Goal: Task Accomplishment & Management: Manage account settings

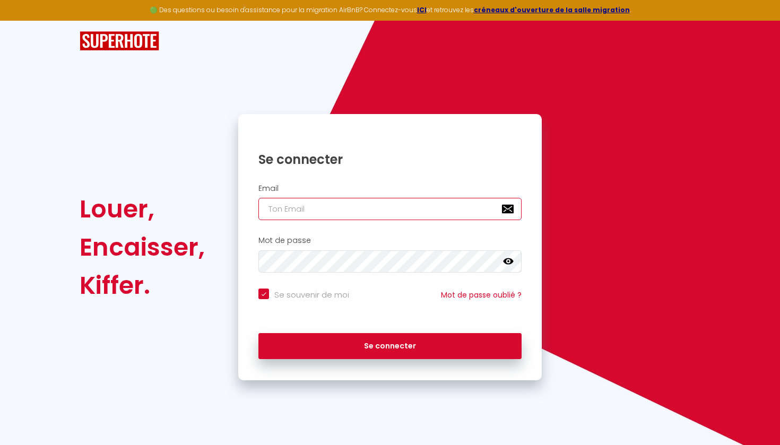
type input "L"
checkbox input "true"
type input "LE"
checkbox input "true"
type input "LEV"
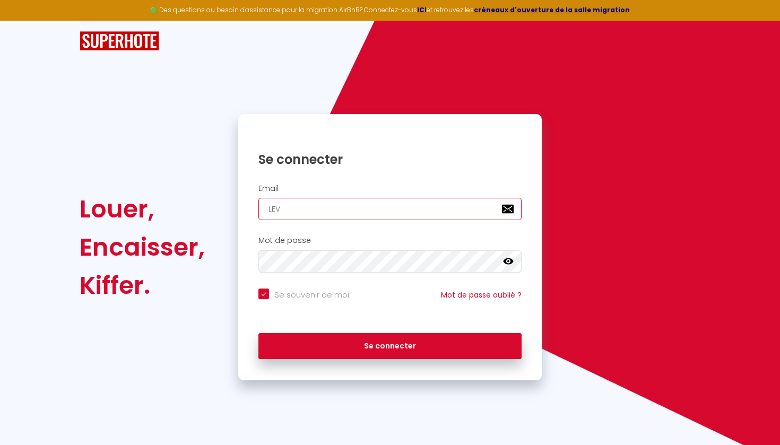
checkbox input "true"
type input "LEVI"
checkbox input "true"
type input "[PERSON_NAME]"
checkbox input "true"
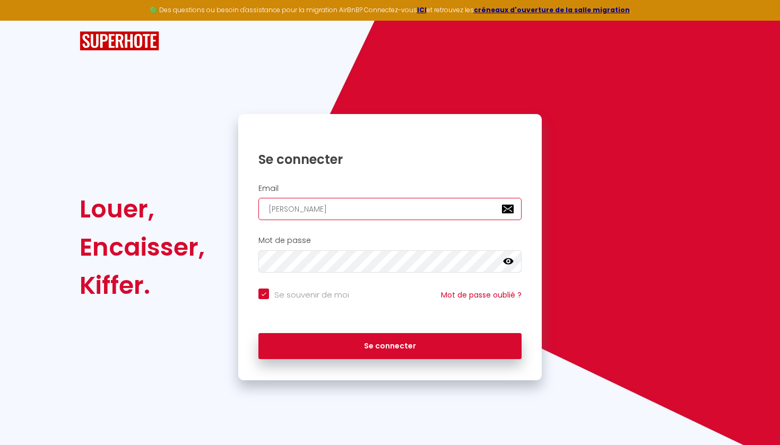
type input "[PERSON_NAME]"
checkbox input "true"
type input "[PERSON_NAME]"
checkbox input "true"
type input "LEVI"
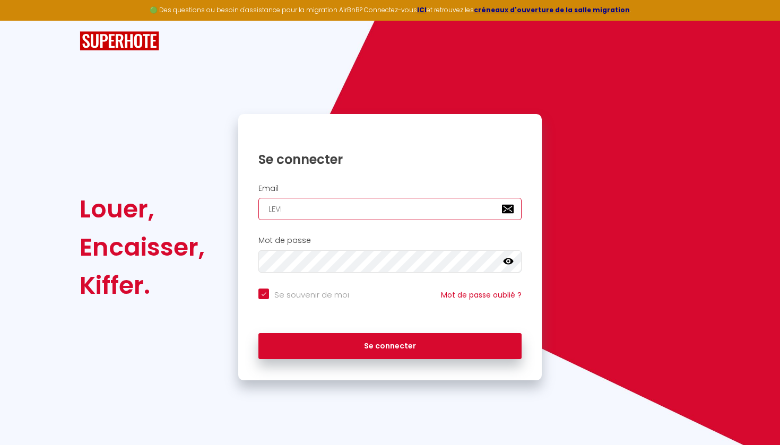
checkbox input "true"
type input "LEV"
checkbox input "true"
type input "LE"
checkbox input "true"
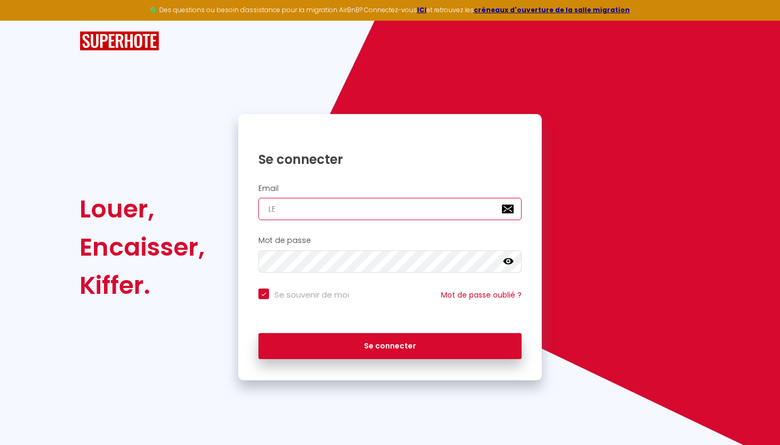
type input "L"
checkbox input "true"
type input "l"
checkbox input "true"
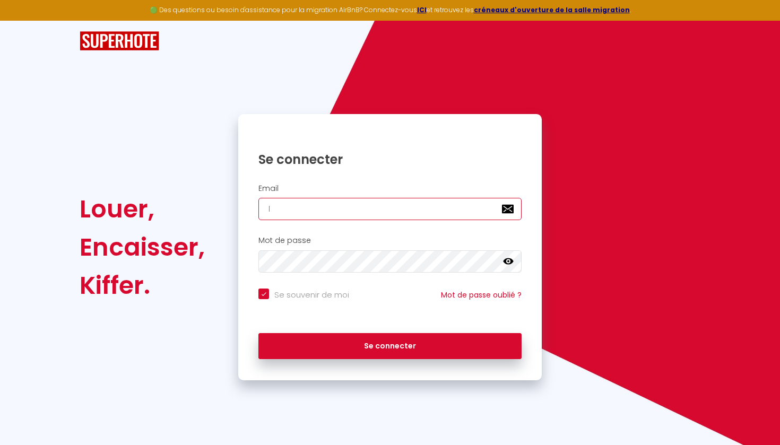
type input "le"
checkbox input "true"
type input "lev"
checkbox input "true"
type input "levi"
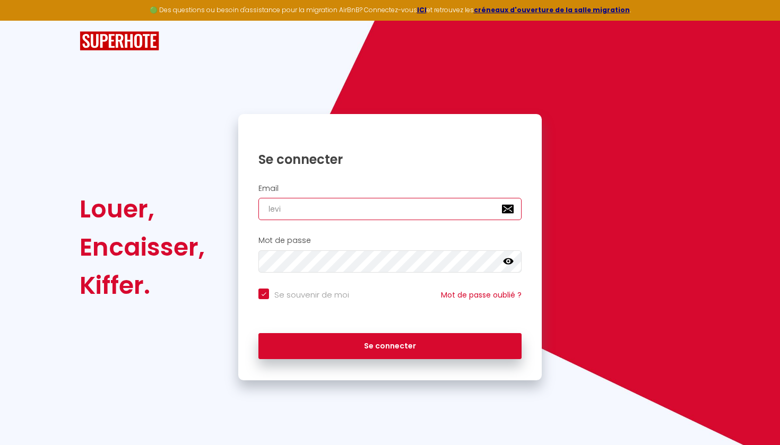
checkbox input "true"
type input "[PERSON_NAME]"
checkbox input "true"
type input "[PERSON_NAME]"
checkbox input "true"
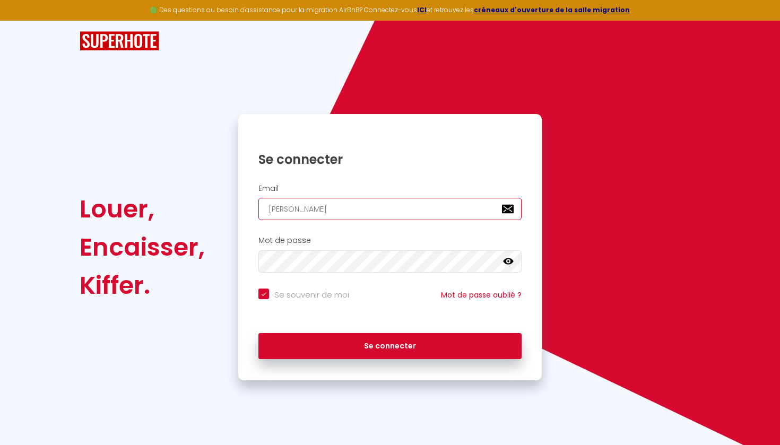
type input "levitto"
checkbox input "true"
type input "levitton"
checkbox input "true"
type input "levitton2"
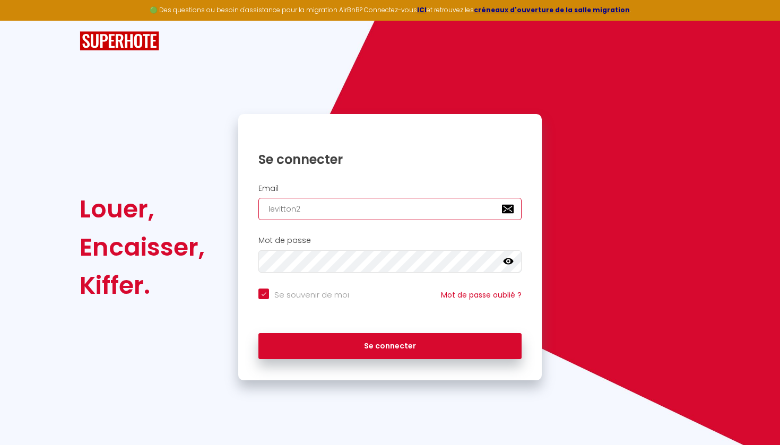
checkbox input "true"
type input "levitton24"
checkbox input "true"
type input "levitton24@"
checkbox input "true"
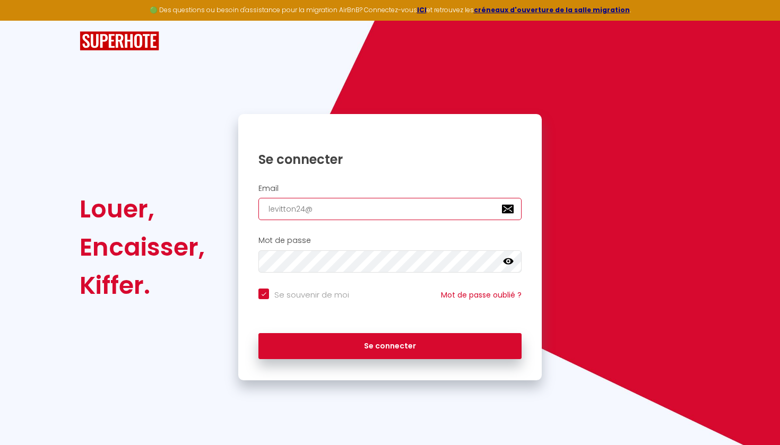
type input "levitton24@g"
checkbox input "true"
type input "levitton24@gm"
checkbox input "true"
type input "levitton24@gma"
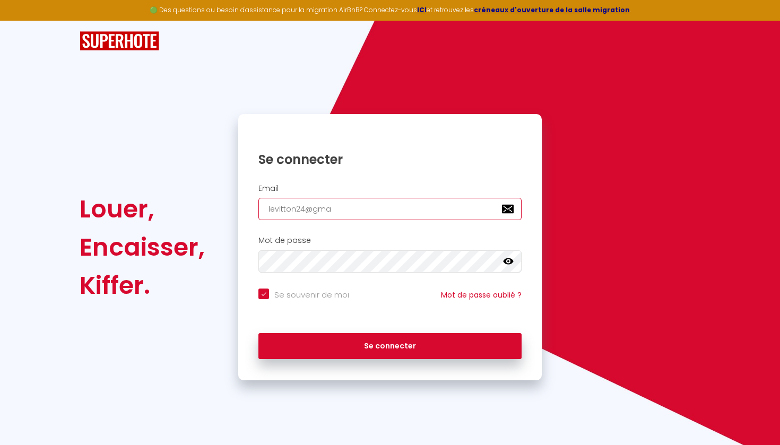
checkbox input "true"
type input "levitton24@gmai"
checkbox input "true"
type input "[EMAIL_ADDRESS]"
checkbox input "true"
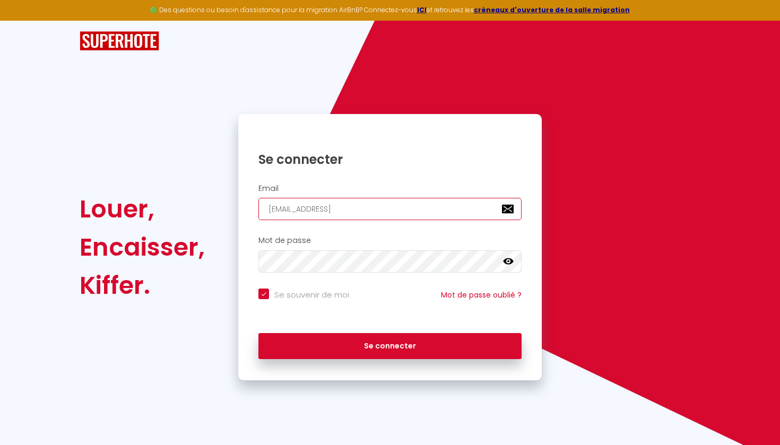
type input "[EMAIL_ADDRESS]."
checkbox input "true"
type input "levitton24@gmail.c"
checkbox input "true"
type input "[EMAIL_ADDRESS][DOMAIN_NAME]"
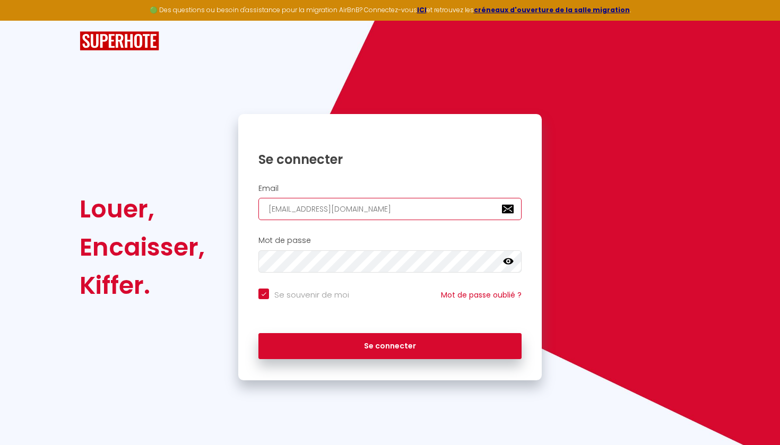
checkbox input "true"
type input "[EMAIL_ADDRESS][DOMAIN_NAME]"
checkbox input "true"
type input "[EMAIL_ADDRESS][DOMAIN_NAME]"
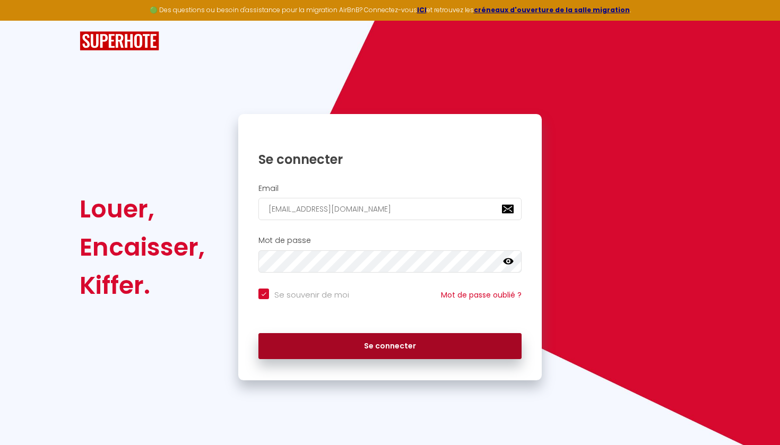
click at [408, 348] on button "Se connecter" at bounding box center [389, 346] width 263 height 27
checkbox input "true"
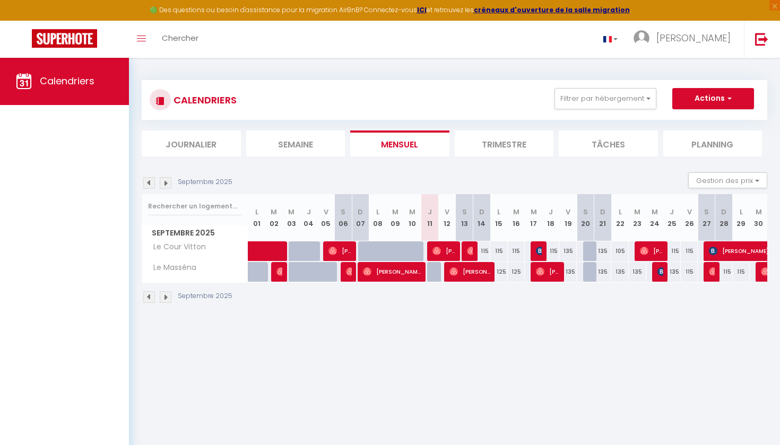
click at [149, 182] on img at bounding box center [149, 183] width 12 height 12
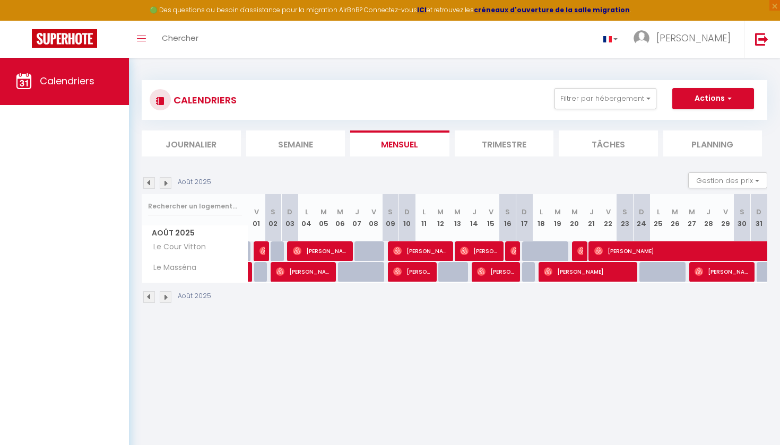
click at [263, 249] on img at bounding box center [264, 251] width 8 height 8
select select "OK"
select select "0"
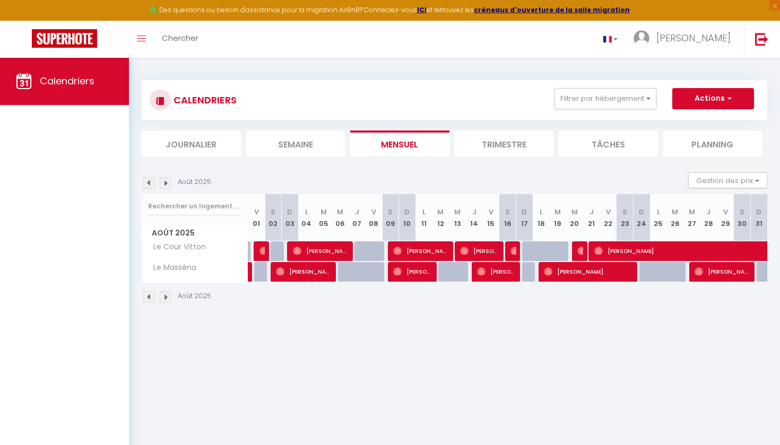
select select "1"
select select
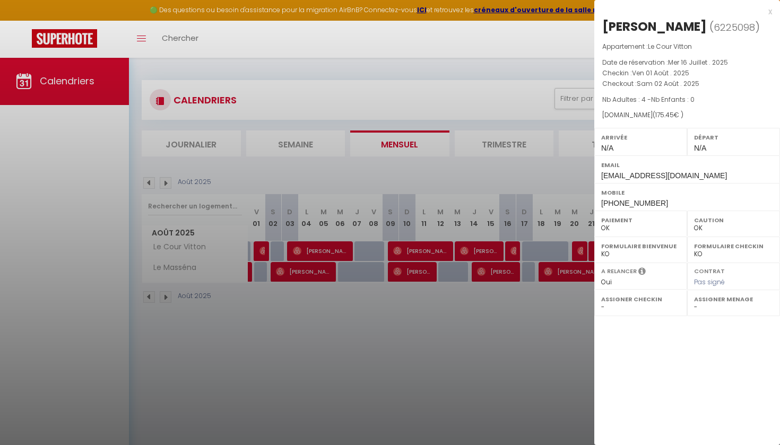
click at [333, 250] on div at bounding box center [390, 222] width 780 height 445
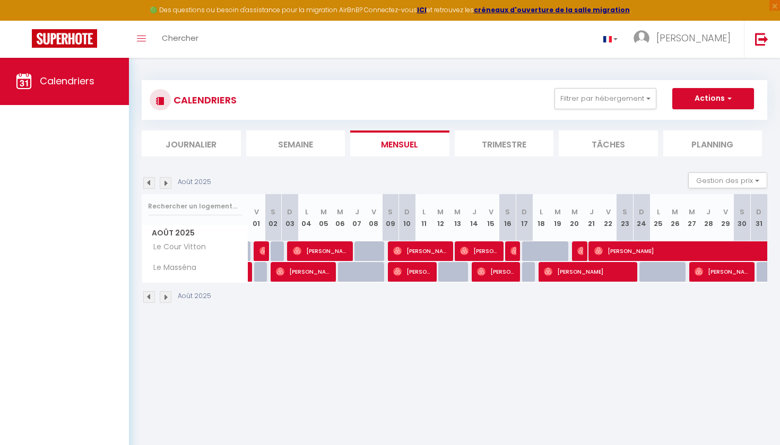
click at [332, 248] on span "[PERSON_NAME]" at bounding box center [321, 251] width 57 height 20
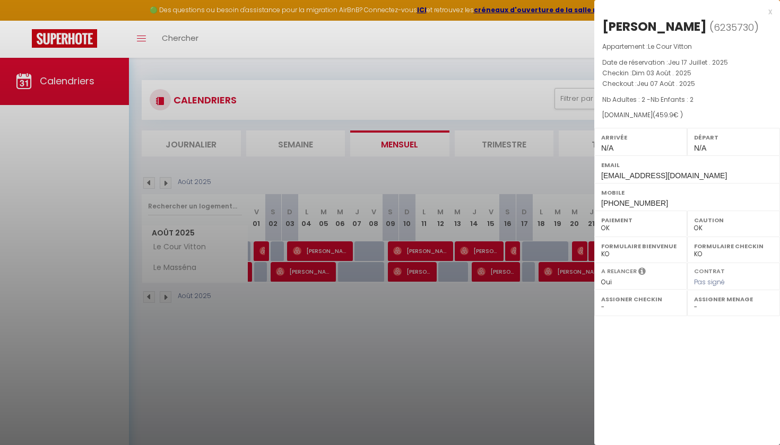
click at [419, 253] on div at bounding box center [390, 222] width 780 height 445
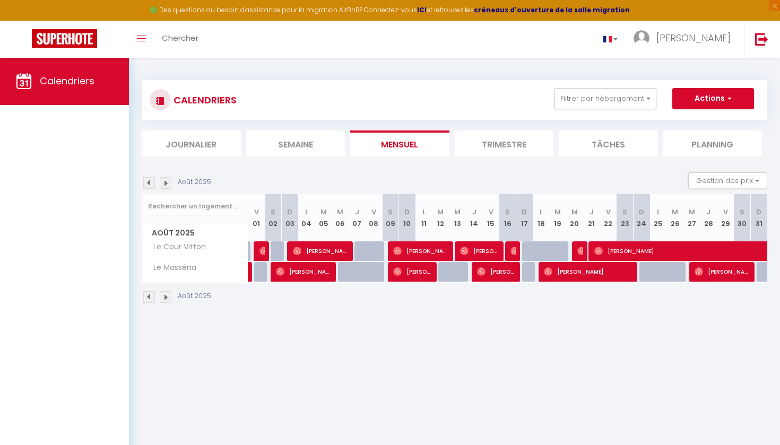
click at [419, 253] on span "[PERSON_NAME]" at bounding box center [421, 251] width 57 height 20
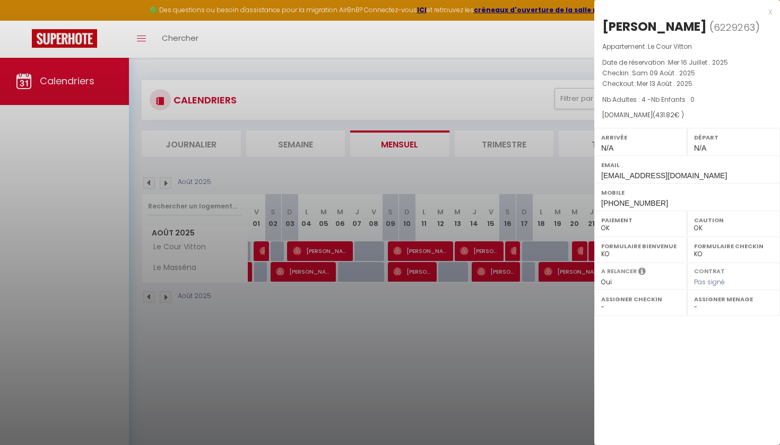
click at [481, 249] on div at bounding box center [390, 222] width 780 height 445
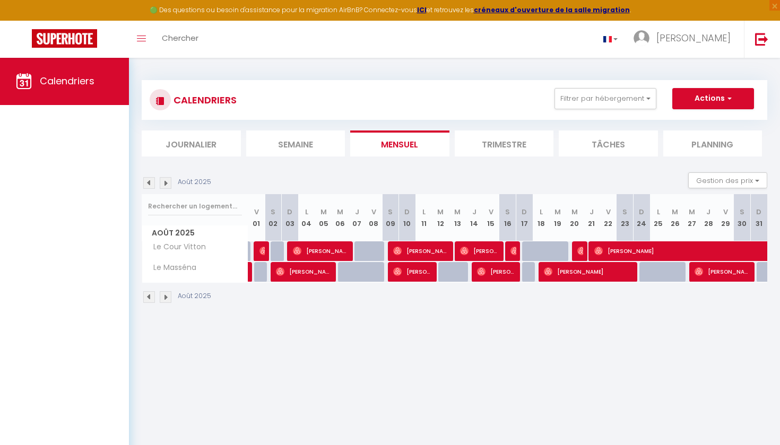
click at [481, 249] on span "[PERSON_NAME]" at bounding box center [480, 251] width 40 height 20
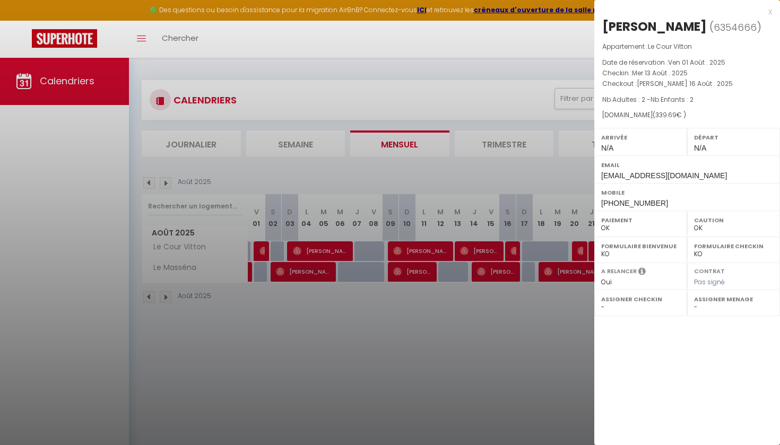
click at [508, 251] on div at bounding box center [390, 222] width 780 height 445
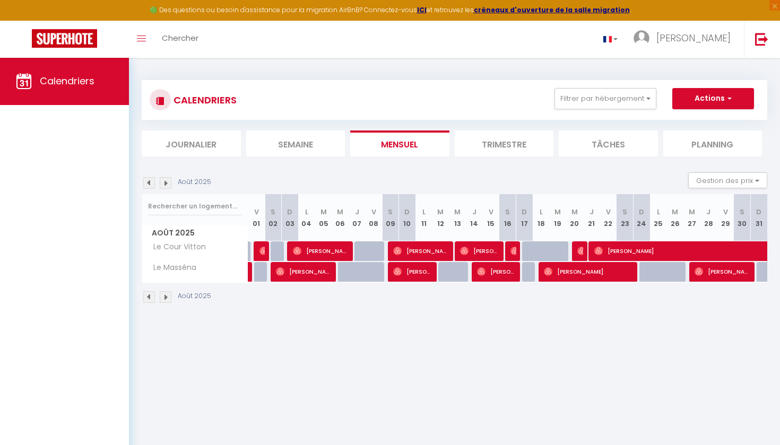
click at [514, 251] on img at bounding box center [515, 251] width 8 height 8
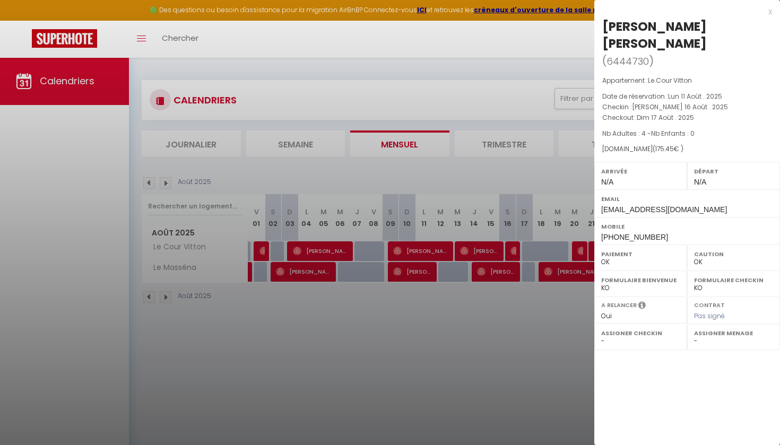
click at [563, 249] on div at bounding box center [390, 222] width 780 height 445
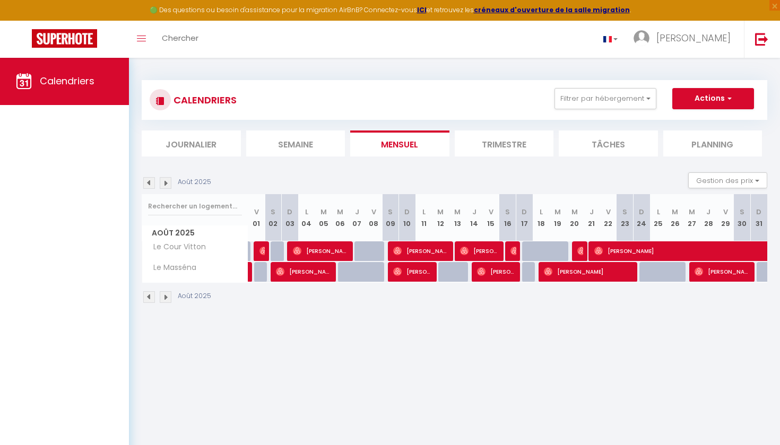
click at [580, 251] on img at bounding box center [582, 251] width 8 height 8
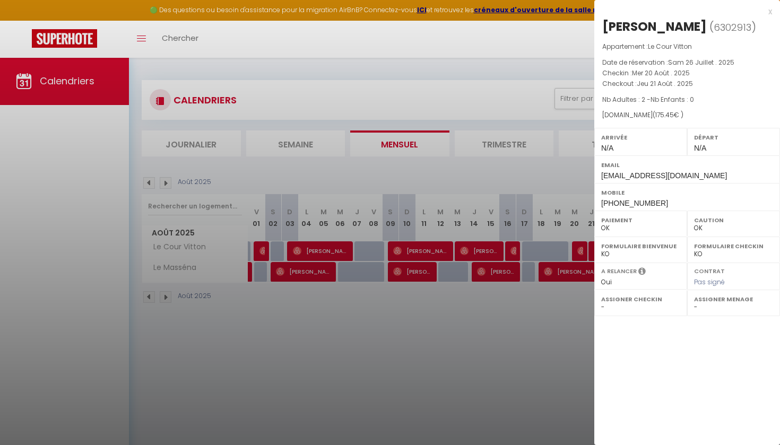
click at [493, 316] on div at bounding box center [390, 222] width 780 height 445
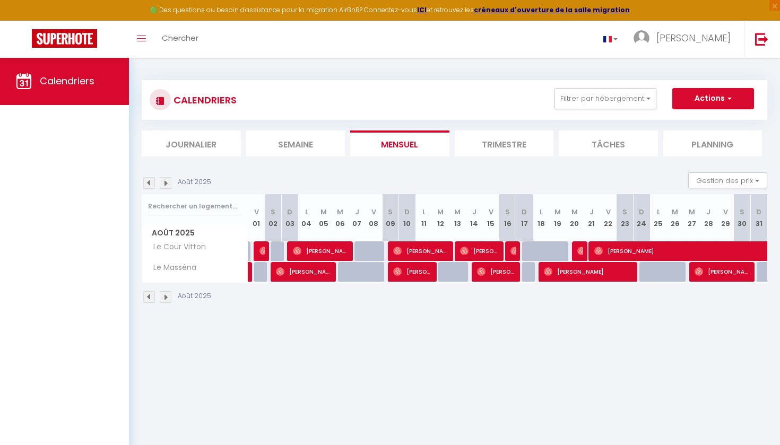
click at [619, 253] on span "⁨[PERSON_NAME]⁩" at bounding box center [752, 251] width 317 height 20
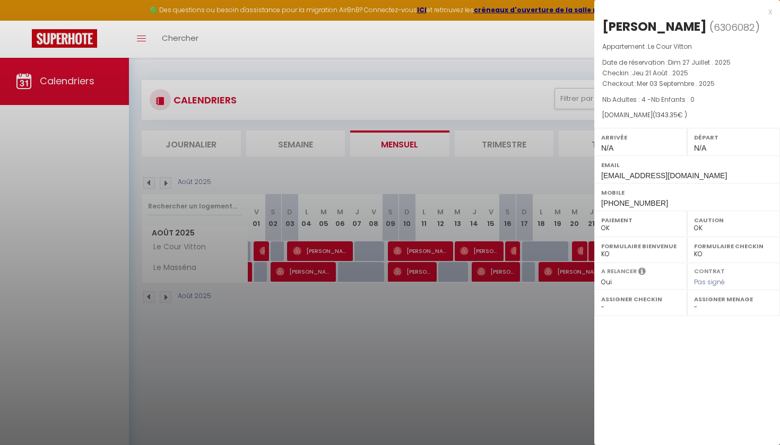
click at [462, 349] on div at bounding box center [390, 222] width 780 height 445
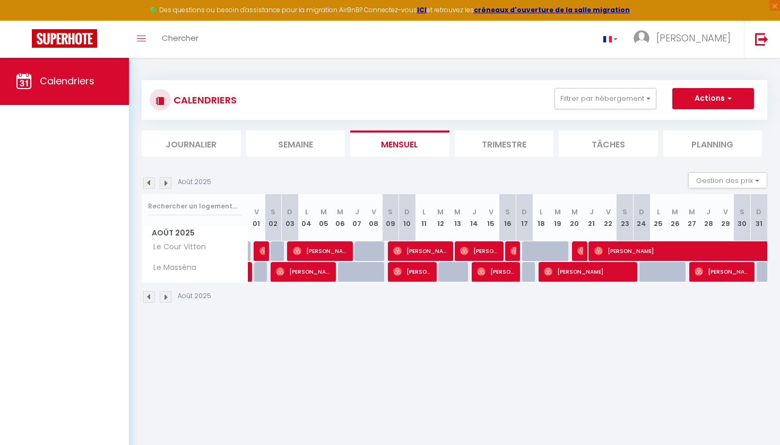
click at [290, 272] on span "[PERSON_NAME]" at bounding box center [304, 272] width 57 height 20
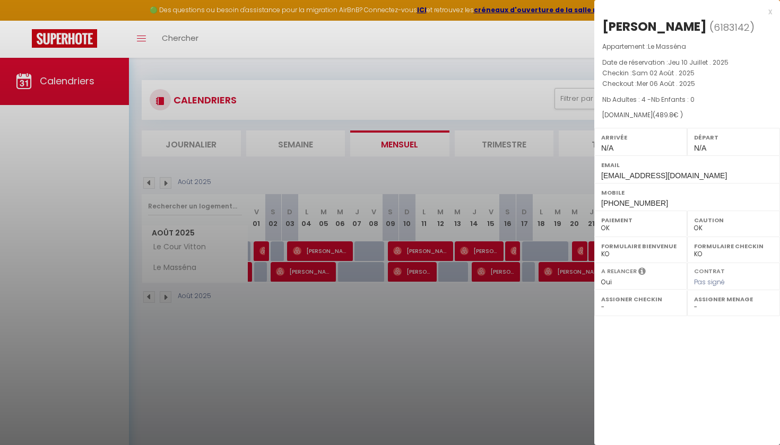
click at [429, 310] on div at bounding box center [390, 222] width 780 height 445
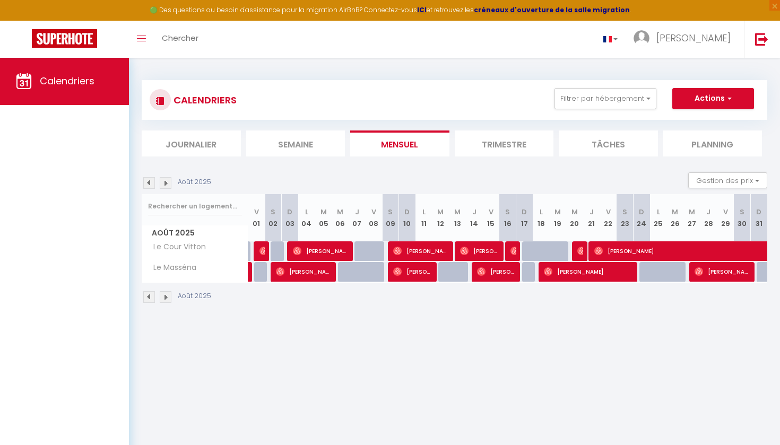
click at [410, 275] on span "[PERSON_NAME]" at bounding box center [413, 272] width 40 height 20
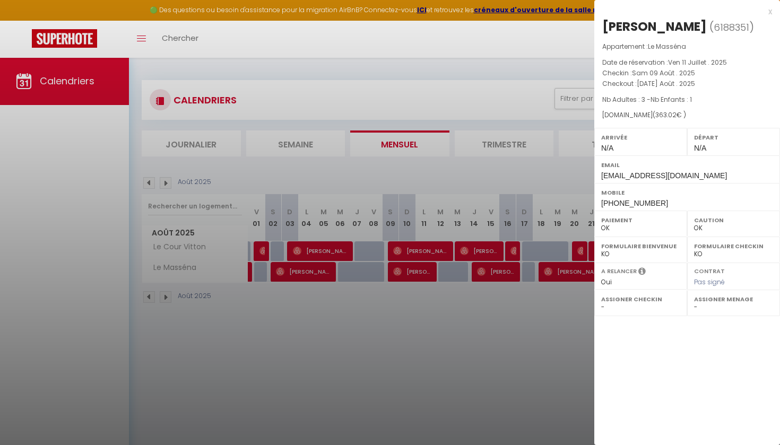
click at [493, 274] on div at bounding box center [390, 222] width 780 height 445
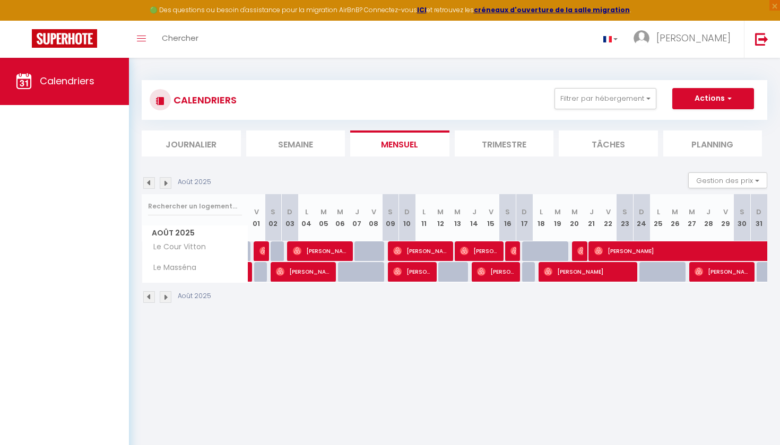
click at [493, 274] on span "[PERSON_NAME]" at bounding box center [497, 272] width 40 height 20
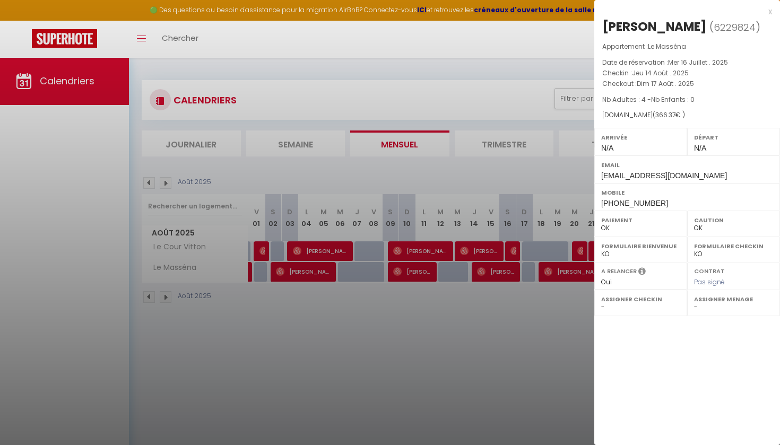
click at [553, 299] on div at bounding box center [390, 222] width 780 height 445
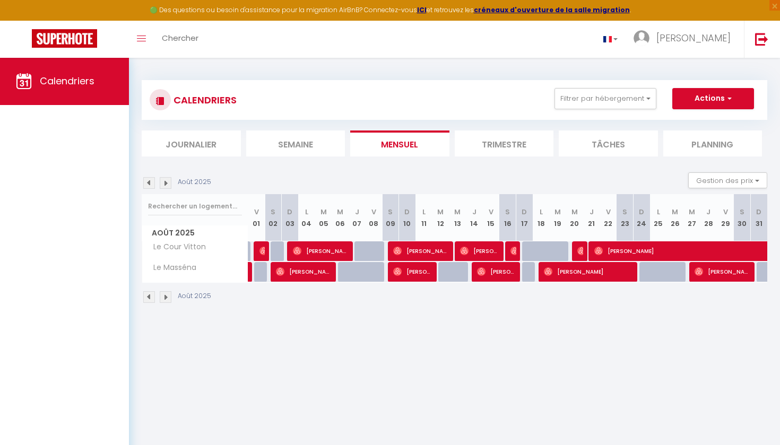
click at [554, 267] on span "[PERSON_NAME]" at bounding box center [589, 272] width 91 height 20
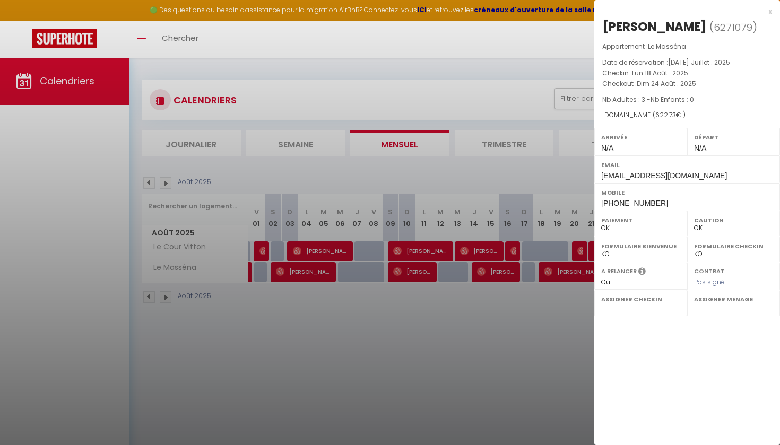
click at [562, 318] on div at bounding box center [390, 222] width 780 height 445
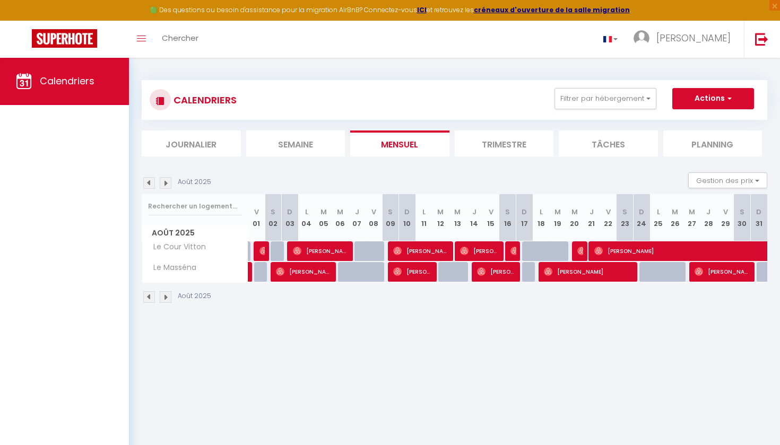
click at [711, 273] on span "[PERSON_NAME]" at bounding box center [723, 272] width 57 height 20
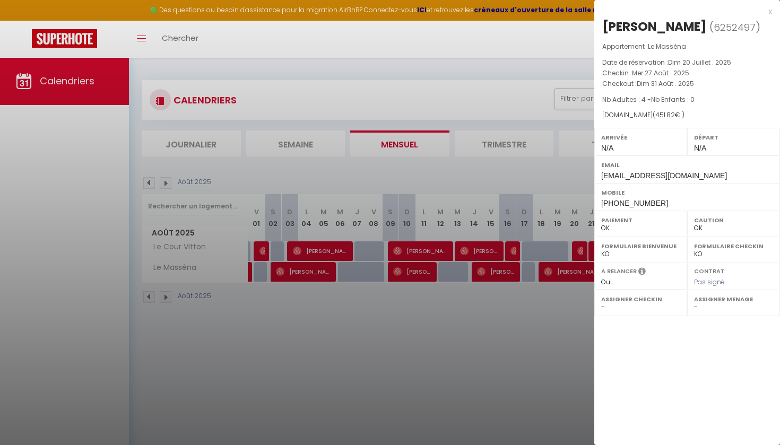
click at [436, 344] on div at bounding box center [390, 222] width 780 height 445
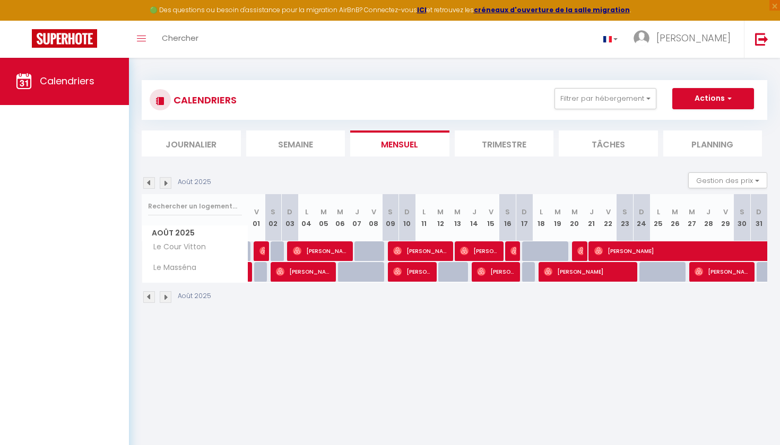
click at [166, 184] on img at bounding box center [166, 183] width 12 height 12
select select "0"
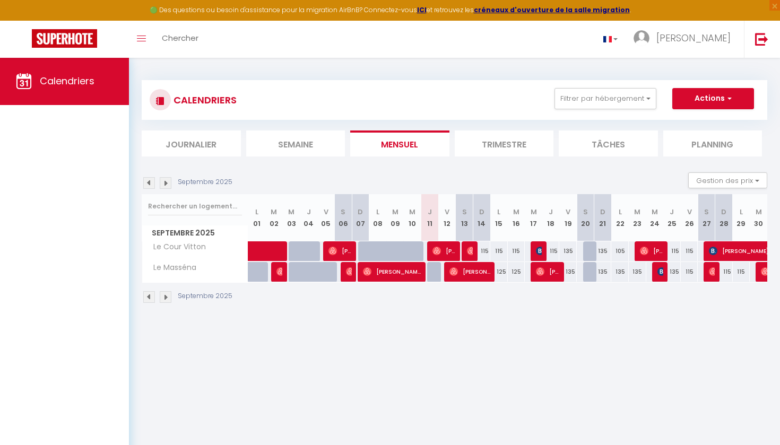
click at [337, 251] on img at bounding box center [333, 251] width 8 height 8
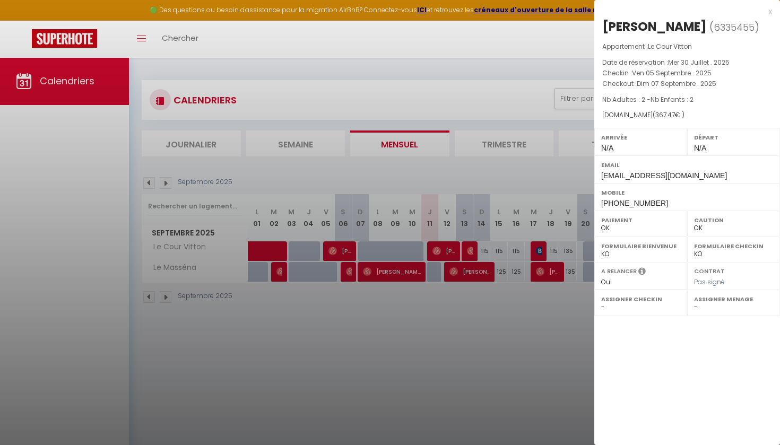
click at [447, 248] on div at bounding box center [390, 222] width 780 height 445
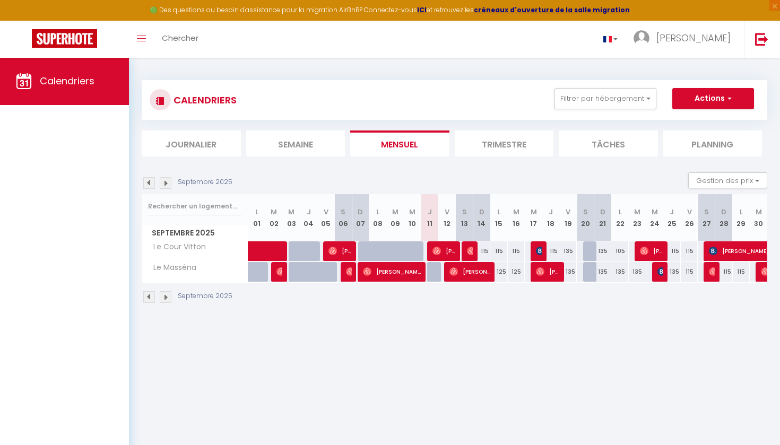
click at [447, 248] on span "[PERSON_NAME]" at bounding box center [444, 251] width 23 height 20
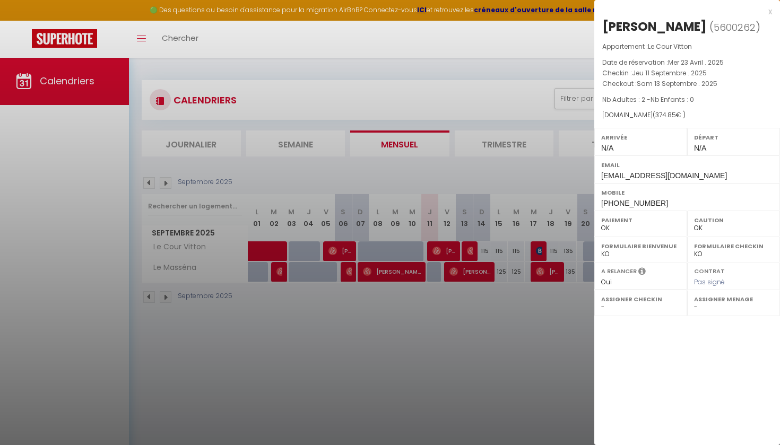
click at [337, 252] on div at bounding box center [390, 222] width 780 height 445
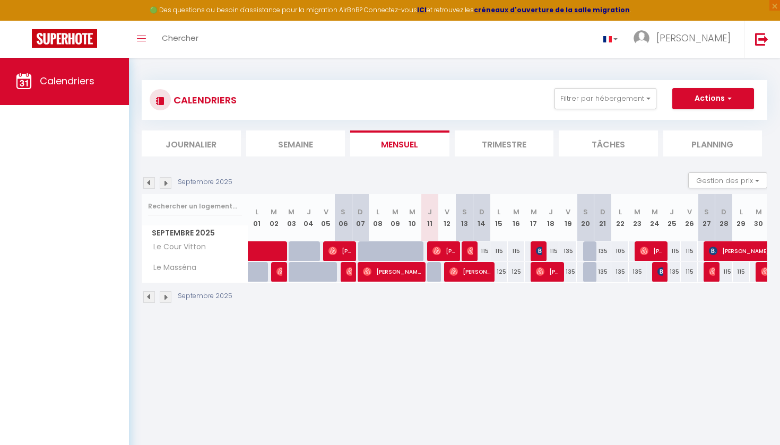
click at [337, 252] on img at bounding box center [333, 251] width 8 height 8
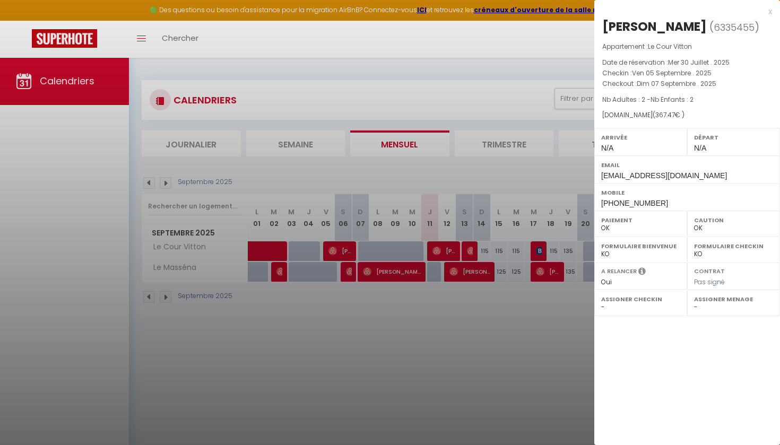
click at [446, 252] on div at bounding box center [390, 222] width 780 height 445
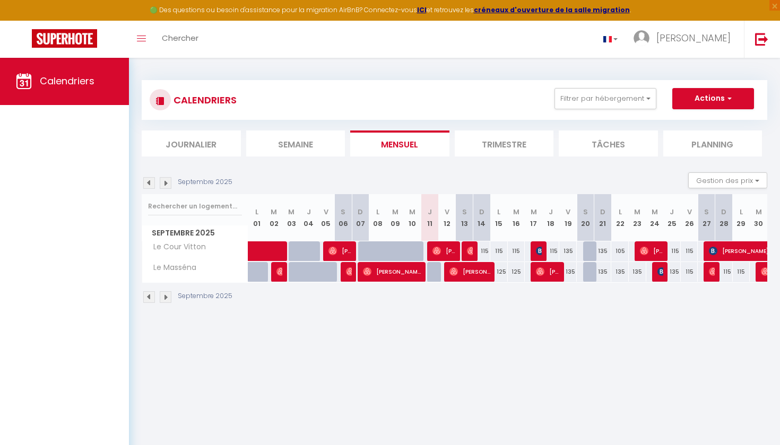
click at [446, 252] on span "[PERSON_NAME]" at bounding box center [444, 251] width 23 height 20
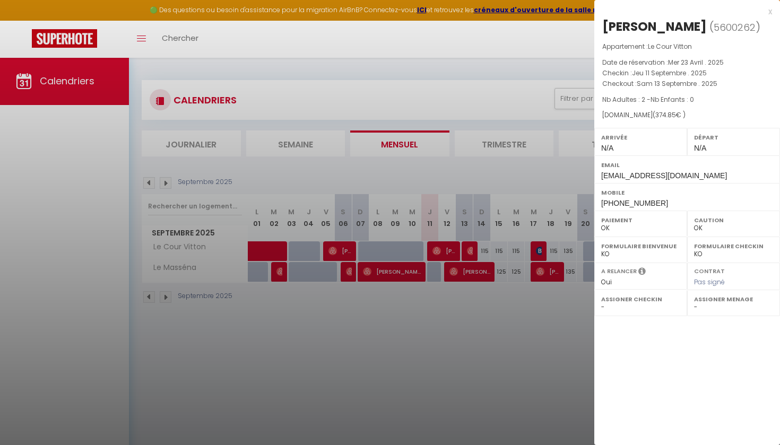
click at [471, 251] on div at bounding box center [390, 222] width 780 height 445
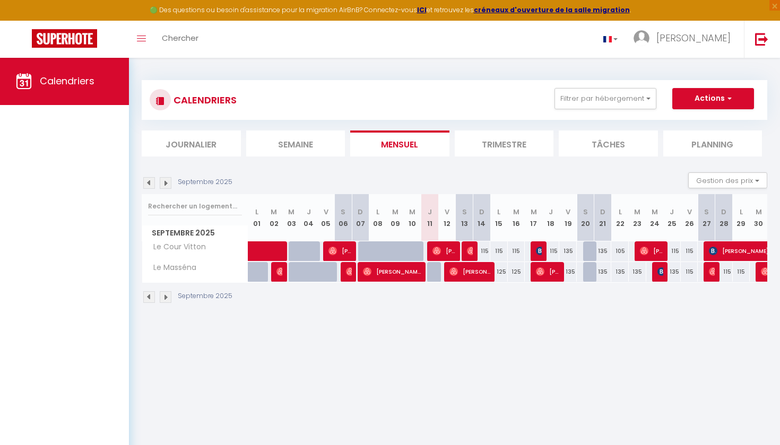
click at [471, 251] on img at bounding box center [471, 251] width 8 height 8
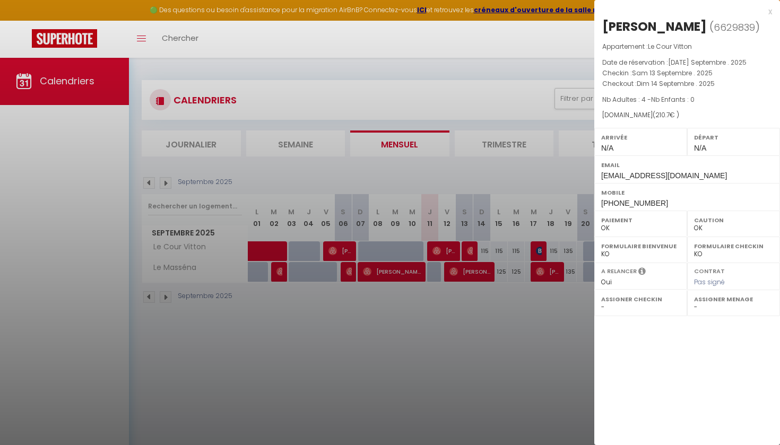
click at [544, 251] on div at bounding box center [390, 222] width 780 height 445
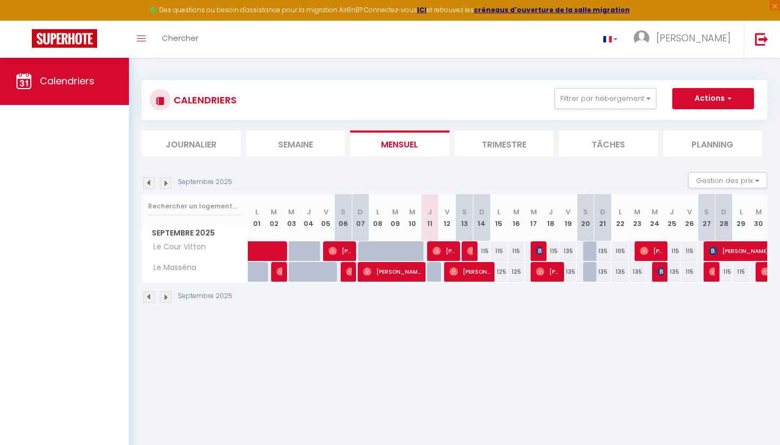
click at [540, 251] on img at bounding box center [540, 251] width 8 height 8
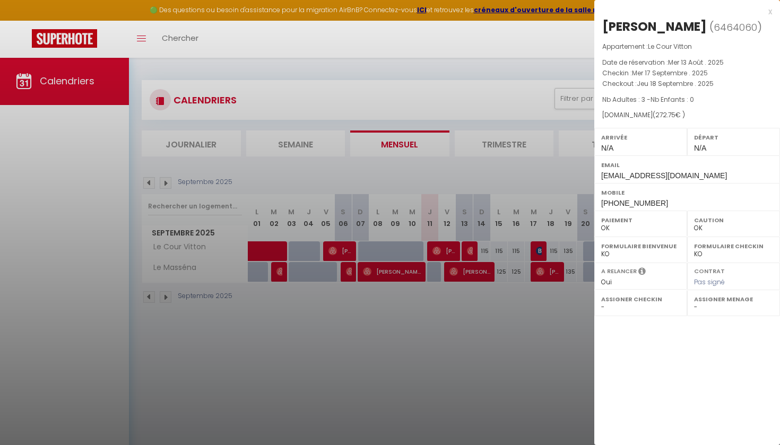
click at [516, 398] on div at bounding box center [390, 222] width 780 height 445
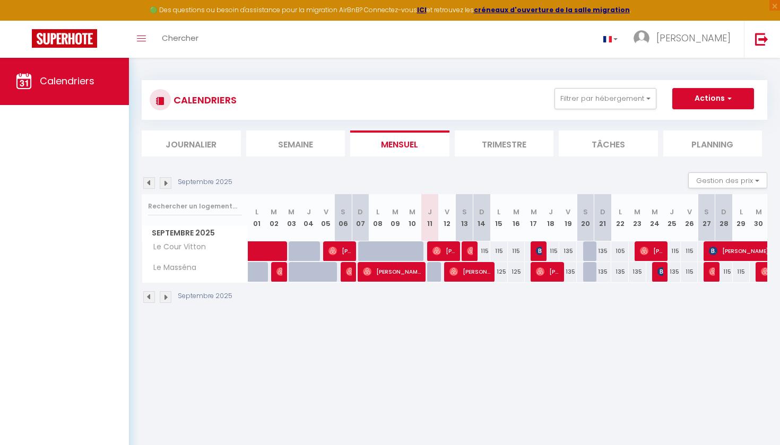
click at [649, 252] on span "[PERSON_NAME]" at bounding box center [651, 251] width 23 height 20
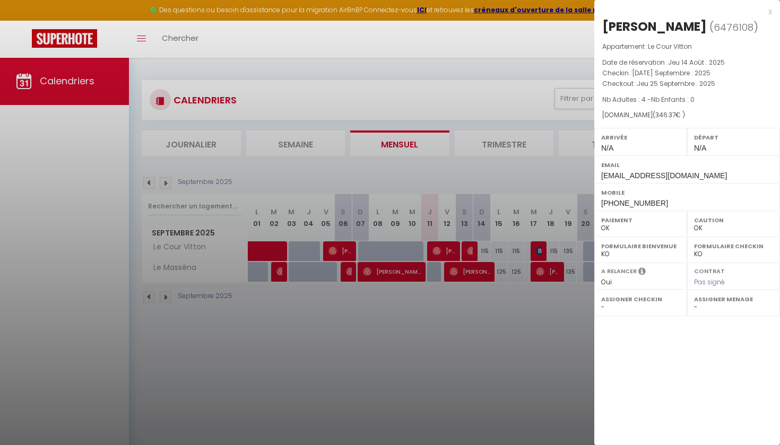
click at [433, 341] on div at bounding box center [390, 222] width 780 height 445
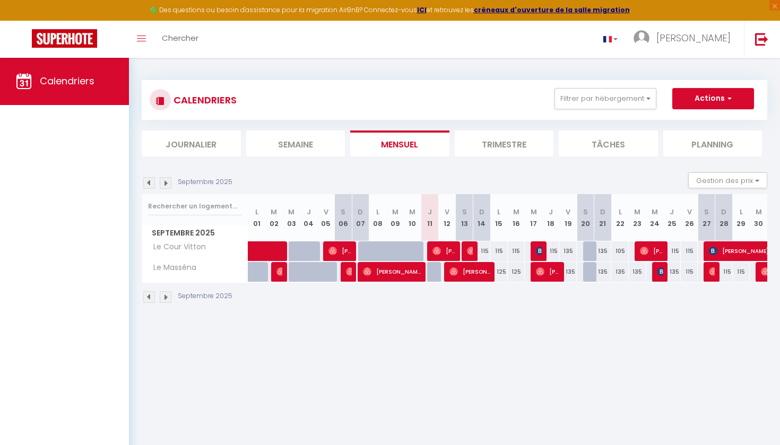
click at [724, 249] on span "[PERSON_NAME]" at bounding box center [758, 251] width 98 height 20
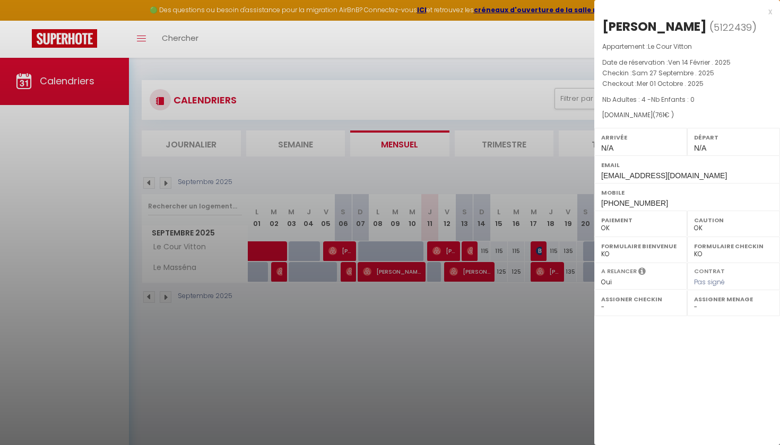
click at [255, 343] on div at bounding box center [390, 222] width 780 height 445
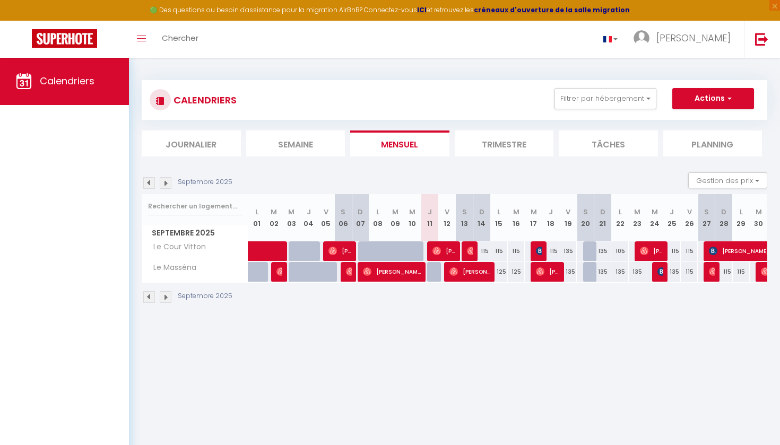
click at [278, 271] on img at bounding box center [281, 272] width 8 height 8
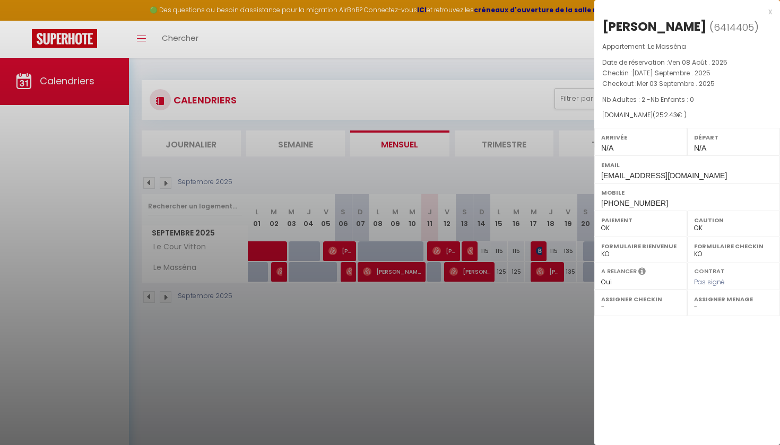
click at [350, 276] on div at bounding box center [390, 222] width 780 height 445
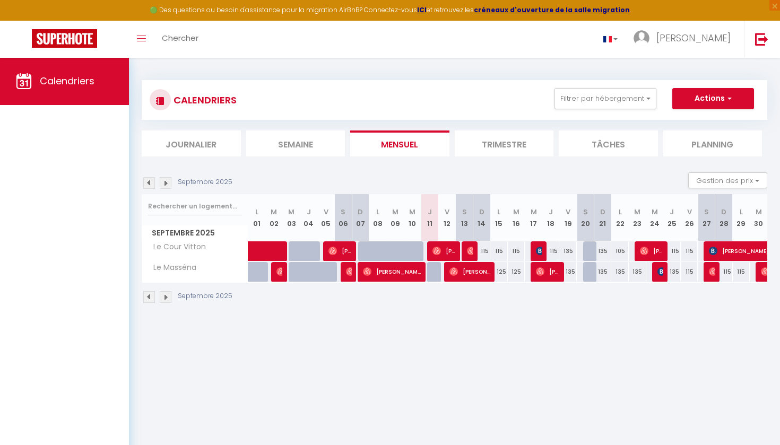
click at [350, 276] on span "[PERSON_NAME]" at bounding box center [349, 272] width 6 height 20
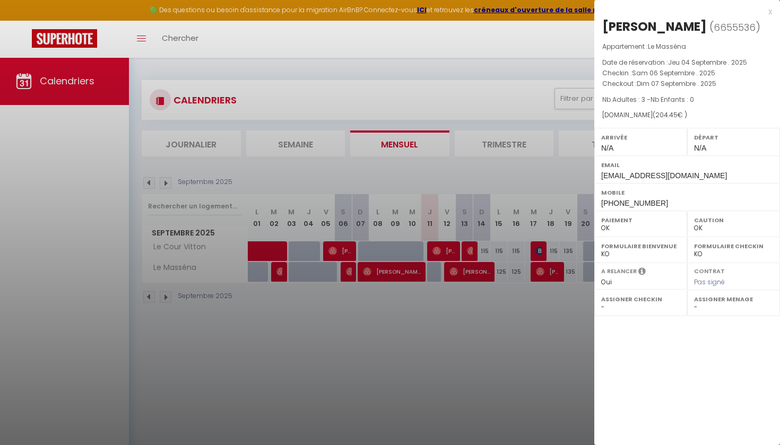
click at [402, 275] on div at bounding box center [390, 222] width 780 height 445
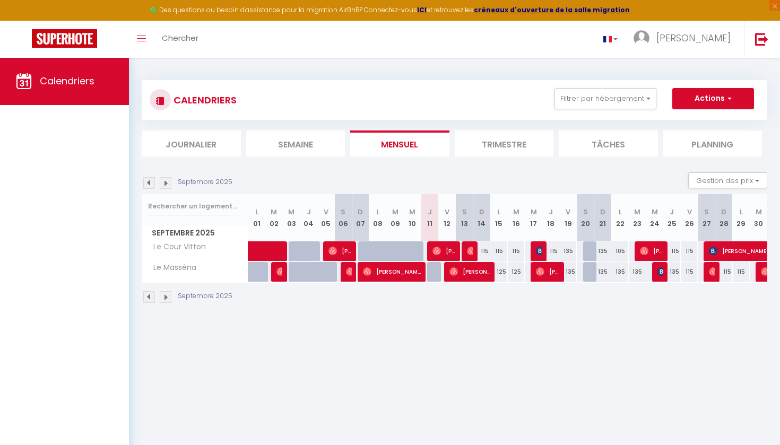
click at [402, 275] on span "[PERSON_NAME]" at bounding box center [392, 272] width 58 height 20
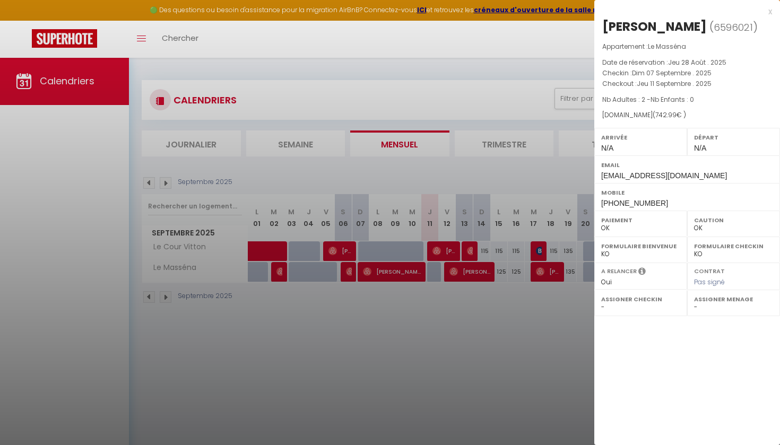
click at [483, 271] on div at bounding box center [390, 222] width 780 height 445
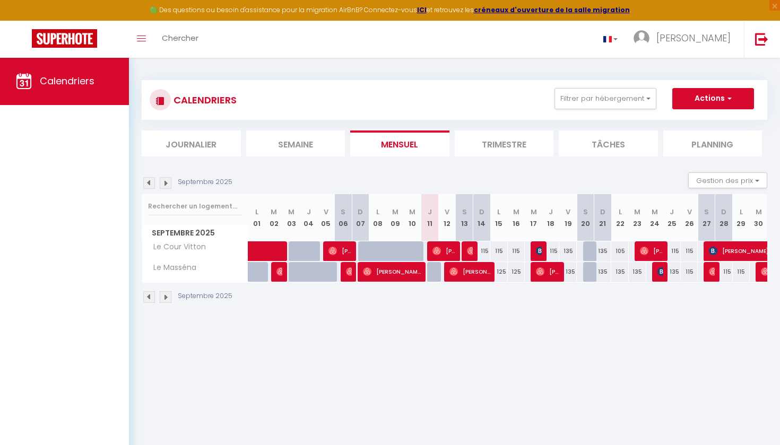
click at [483, 271] on span "[PERSON_NAME]" at bounding box center [470, 272] width 41 height 20
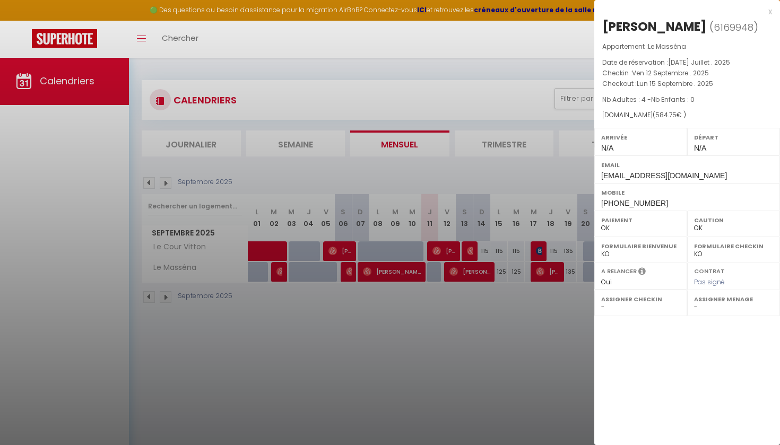
click at [549, 274] on div at bounding box center [390, 222] width 780 height 445
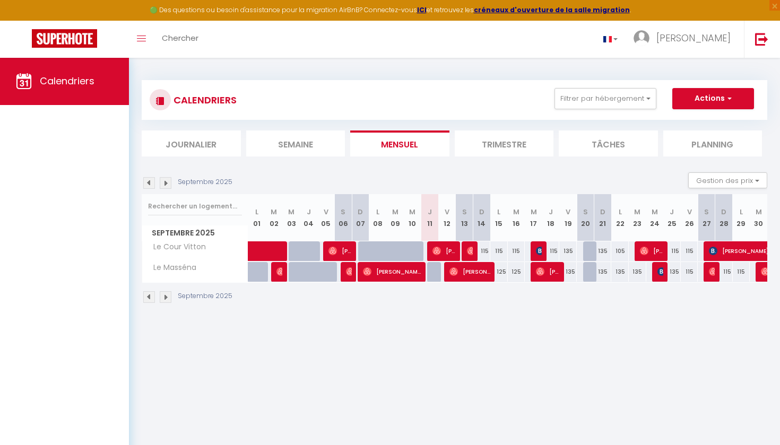
click at [549, 274] on span "[PERSON_NAME]-Guiguen" at bounding box center [547, 272] width 23 height 20
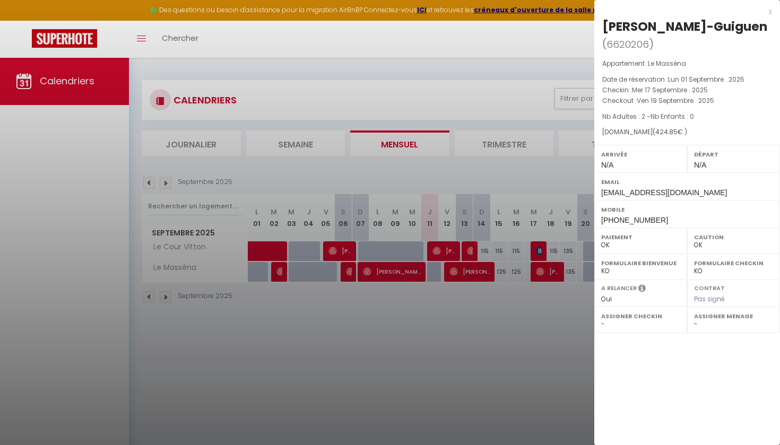
click at [584, 291] on div at bounding box center [390, 222] width 780 height 445
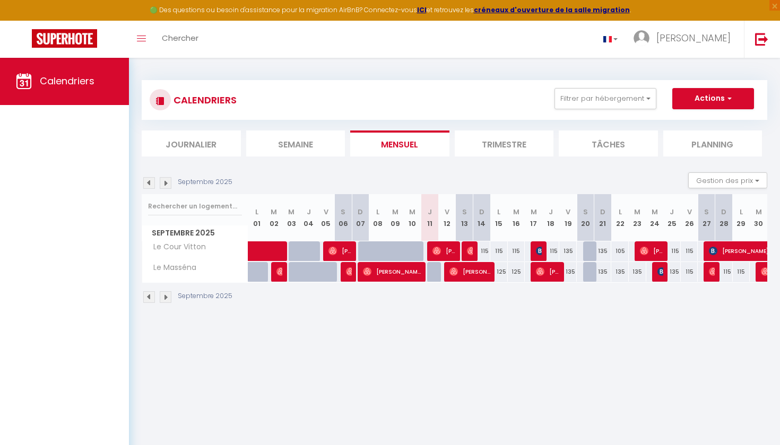
click at [760, 270] on div at bounding box center [765, 272] width 18 height 20
click at [763, 270] on img at bounding box center [765, 272] width 8 height 8
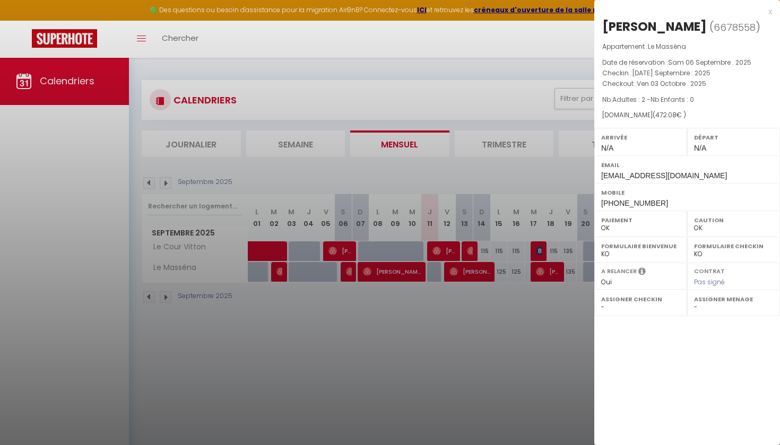
click at [510, 354] on div at bounding box center [390, 222] width 780 height 445
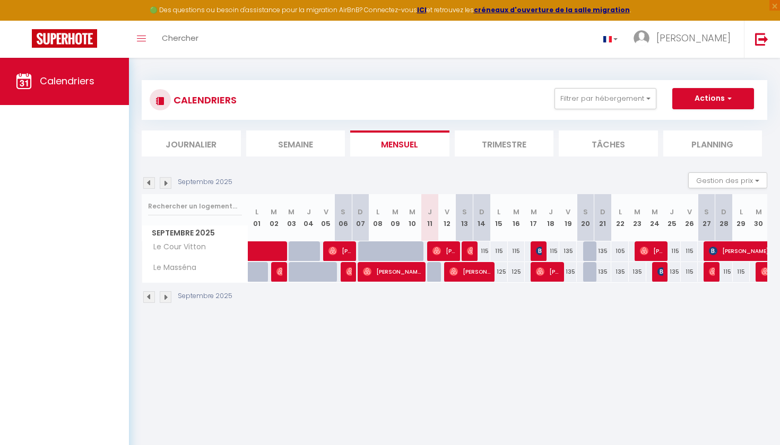
click at [379, 269] on span "[PERSON_NAME]" at bounding box center [392, 272] width 58 height 20
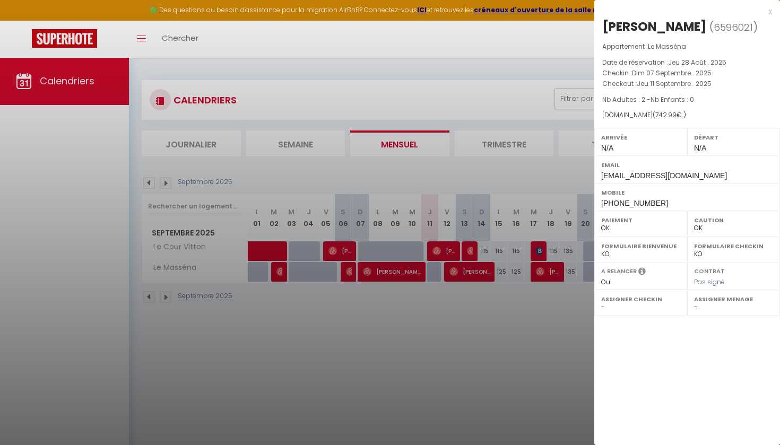
click at [459, 267] on div at bounding box center [390, 222] width 780 height 445
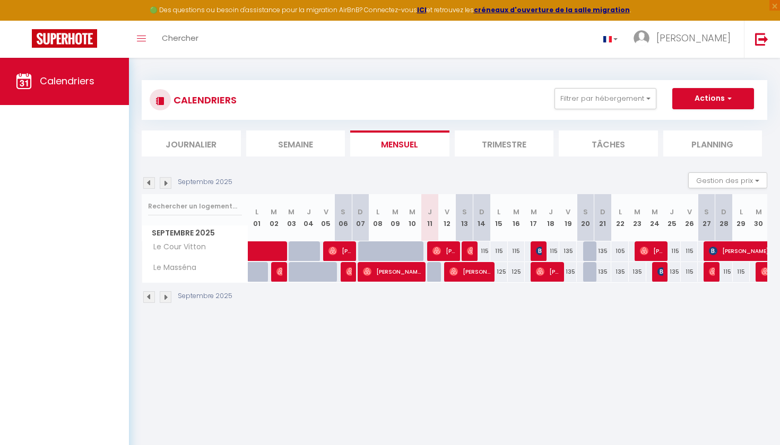
click at [459, 267] on span "[PERSON_NAME]" at bounding box center [470, 272] width 41 height 20
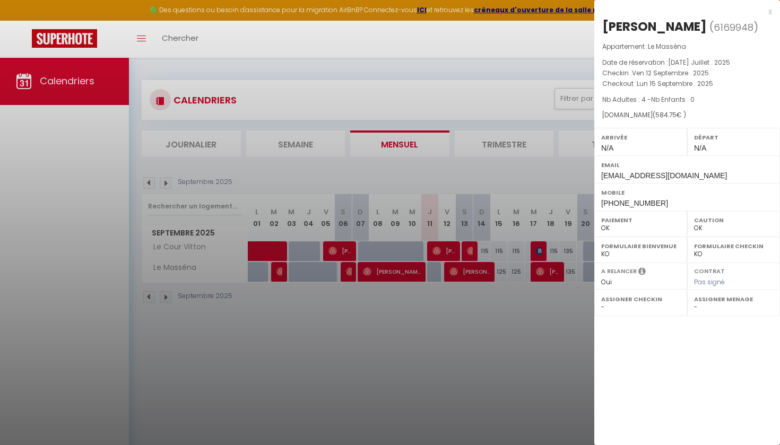
click at [553, 276] on div at bounding box center [390, 222] width 780 height 445
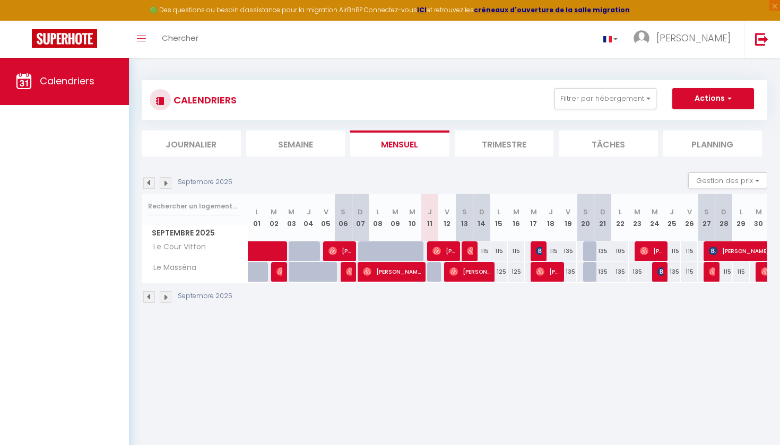
click at [553, 276] on span "[PERSON_NAME]-Guiguen" at bounding box center [547, 272] width 23 height 20
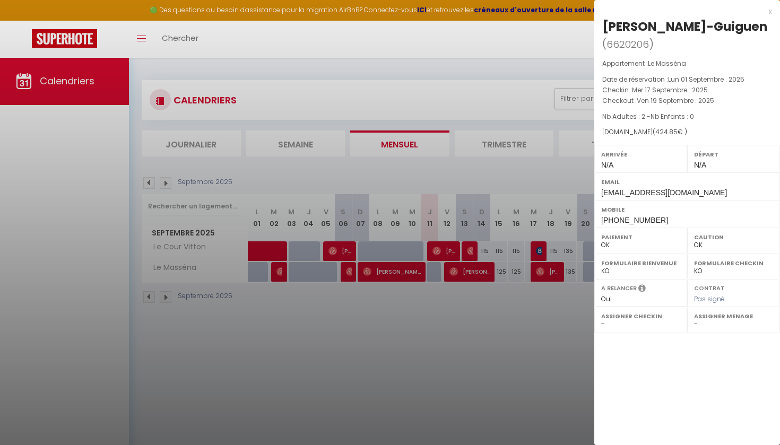
click at [563, 339] on div at bounding box center [390, 222] width 780 height 445
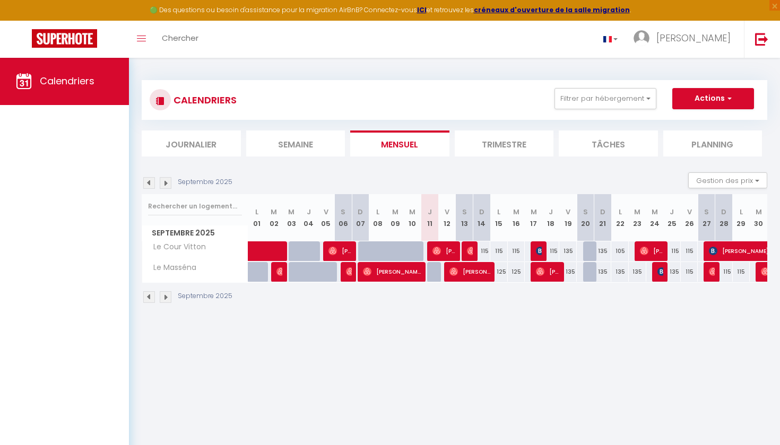
click at [757, 269] on div at bounding box center [765, 272] width 18 height 20
click at [760, 269] on div at bounding box center [765, 272] width 18 height 20
click at [765, 273] on img at bounding box center [765, 272] width 8 height 8
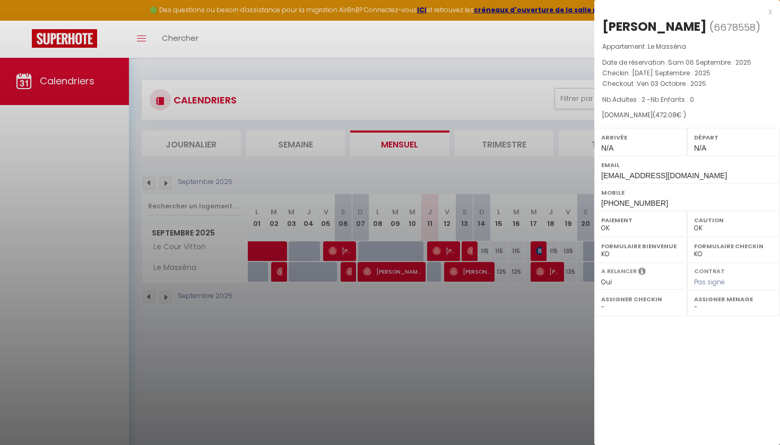
click at [473, 320] on div at bounding box center [390, 222] width 780 height 445
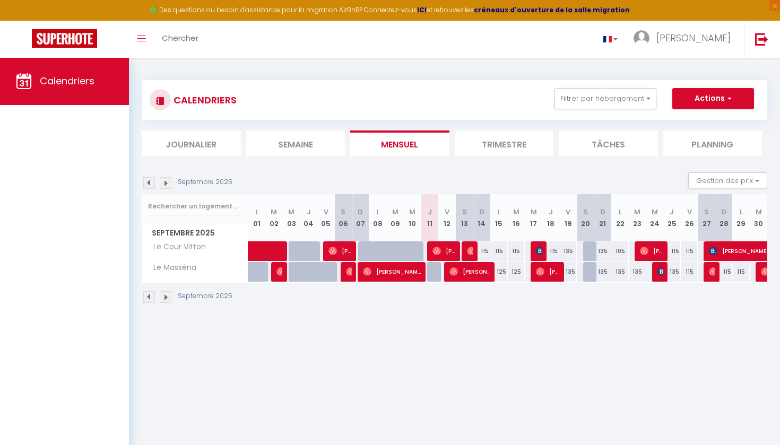
click at [167, 184] on img at bounding box center [166, 183] width 12 height 12
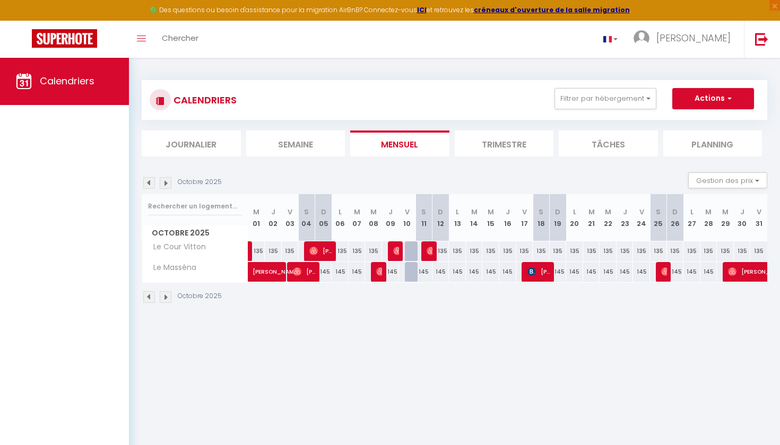
click at [167, 179] on img at bounding box center [166, 183] width 12 height 12
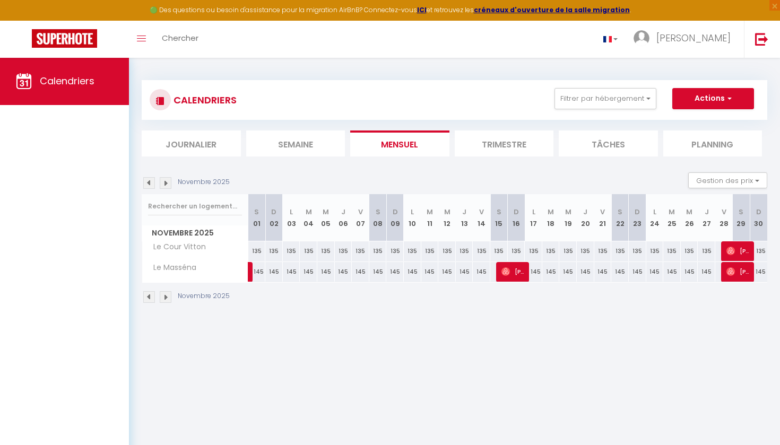
scroll to position [2, 0]
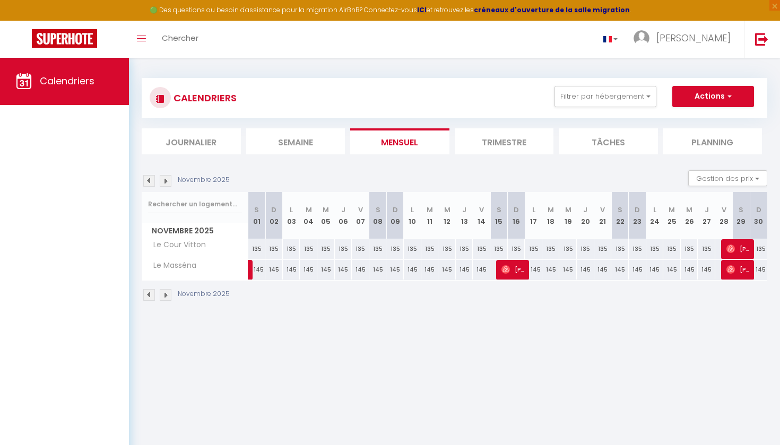
click at [163, 184] on img at bounding box center [166, 181] width 12 height 12
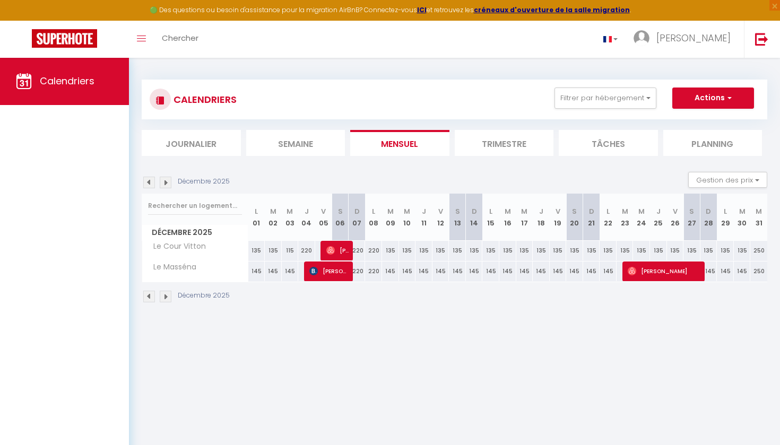
scroll to position [0, 0]
